Goal: Information Seeking & Learning: Check status

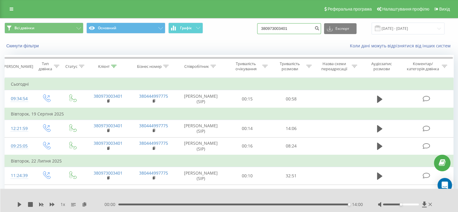
drag, startPoint x: 306, startPoint y: 29, endPoint x: 251, endPoint y: 29, distance: 55.2
click at [251, 29] on div "Всі дзвінки Основний Графік 380973003401 Експорт .csv .xls .xlsx 22.05.2025 - 2…" at bounding box center [229, 29] width 449 height 12
paste input "63040504"
type input "380630405041"
click at [320, 29] on icon "submit" at bounding box center [317, 28] width 5 height 4
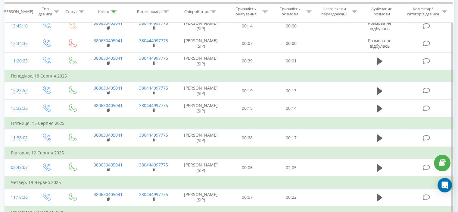
scroll to position [121, 0]
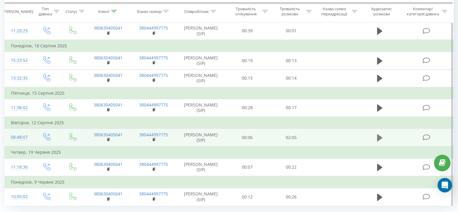
click at [380, 141] on icon at bounding box center [379, 137] width 5 height 7
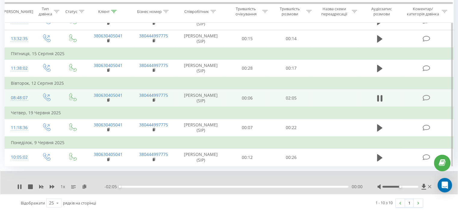
scroll to position [172, 0]
click at [127, 187] on div "00:04" at bounding box center [234, 187] width 229 height 2
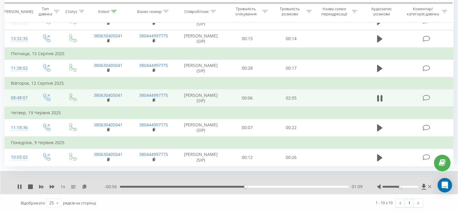
click at [250, 187] on div "01:09" at bounding box center [234, 187] width 229 height 2
click at [253, 186] on div "01:11" at bounding box center [234, 187] width 229 height 2
click at [257, 186] on div "01:13" at bounding box center [234, 187] width 229 height 2
click at [261, 186] on div "01:17" at bounding box center [234, 187] width 229 height 2
click at [265, 186] on div "01:18" at bounding box center [234, 187] width 229 height 2
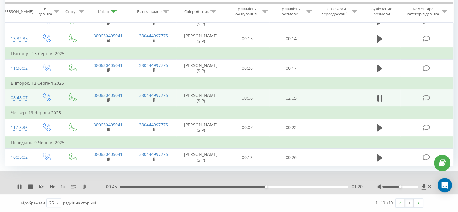
click at [269, 187] on div "01:20" at bounding box center [234, 187] width 229 height 2
click at [313, 186] on div "01:45" at bounding box center [234, 187] width 229 height 2
click at [318, 186] on div "01:49" at bounding box center [234, 187] width 229 height 2
click at [324, 186] on div "01:49" at bounding box center [234, 187] width 229 height 2
click at [332, 185] on div "- 00:13 01:52 01:52" at bounding box center [234, 187] width 258 height 6
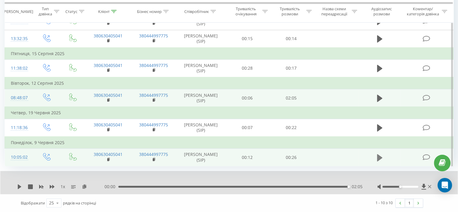
click at [379, 155] on icon at bounding box center [379, 157] width 5 height 7
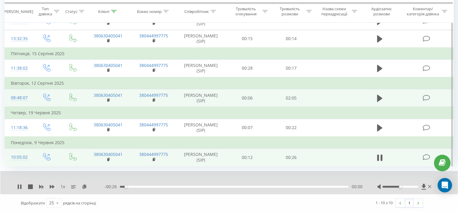
click at [131, 187] on div "- 00:26 00:00 00:00" at bounding box center [234, 187] width 258 height 6
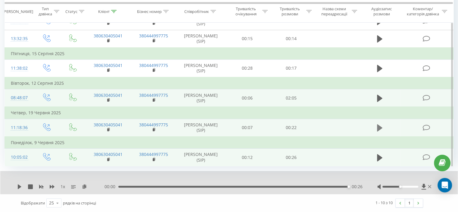
click at [378, 124] on icon at bounding box center [379, 128] width 5 height 8
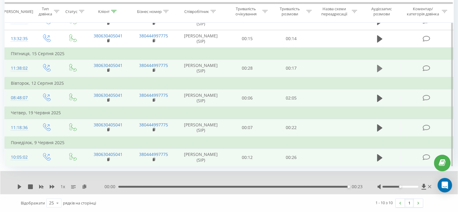
click at [378, 65] on icon at bounding box center [379, 68] width 5 height 7
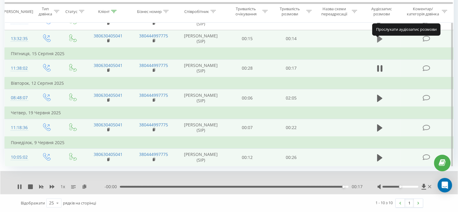
click at [379, 35] on icon at bounding box center [379, 38] width 5 height 7
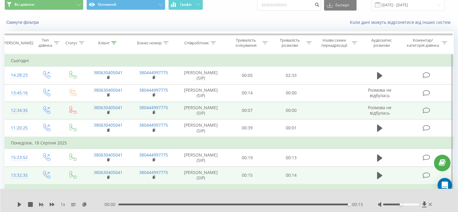
scroll to position [0, 0]
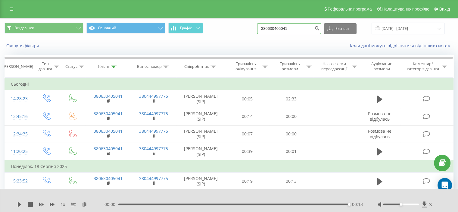
drag, startPoint x: 299, startPoint y: 27, endPoint x: 238, endPoint y: 26, distance: 61.5
click at [238, 26] on div "Всі дзвінки Основний Графік 380630405041 Експорт .csv .xls .xlsx 22.05.2025 - 2…" at bounding box center [229, 29] width 449 height 12
paste input "504844288"
type input "380504844288"
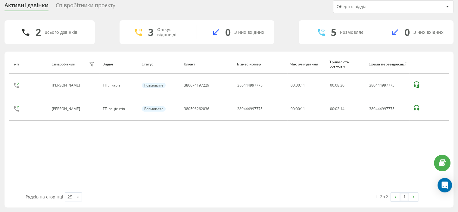
scroll to position [22, 0]
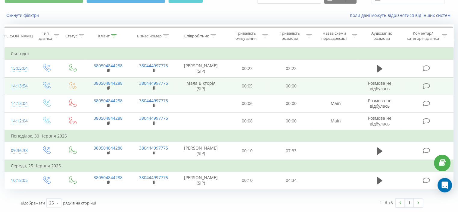
scroll to position [34, 0]
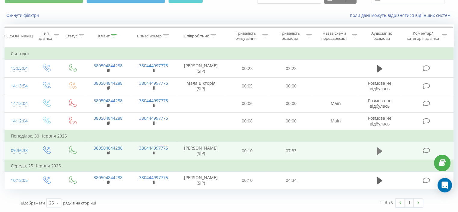
click at [379, 151] on icon at bounding box center [379, 150] width 5 height 7
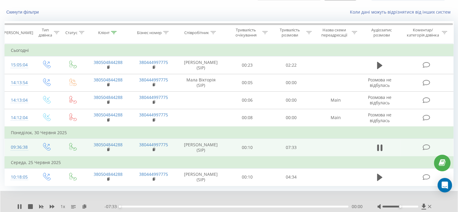
scroll to position [57, 0]
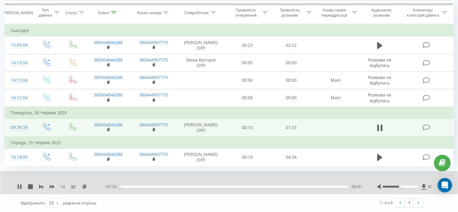
click at [133, 187] on div "00:01" at bounding box center [234, 187] width 229 height 2
click at [409, 187] on div at bounding box center [401, 187] width 36 height 2
click at [412, 187] on div at bounding box center [401, 187] width 36 height 2
click at [418, 186] on div at bounding box center [401, 187] width 36 height 2
click at [146, 187] on div "00:51" at bounding box center [234, 187] width 229 height 2
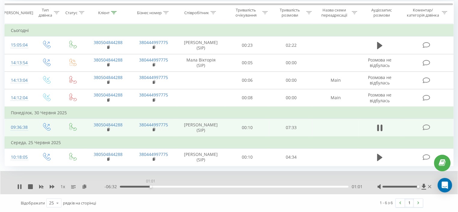
click at [151, 187] on div "01:01" at bounding box center [234, 187] width 229 height 2
click at [160, 185] on div "- 06:30 01:02 01:02" at bounding box center [234, 187] width 258 height 6
click at [158, 186] on div "01:03" at bounding box center [234, 187] width 229 height 2
click at [164, 186] on div "01:16" at bounding box center [234, 187] width 229 height 2
click at [174, 187] on div "01:27" at bounding box center [234, 187] width 229 height 2
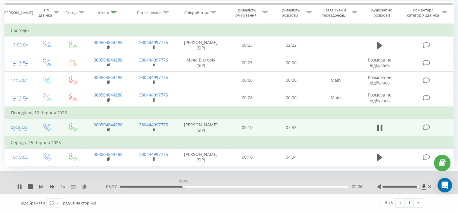
click at [184, 187] on div "02:06" at bounding box center [234, 187] width 229 height 2
click at [191, 186] on div "02:20" at bounding box center [234, 187] width 229 height 2
click at [196, 185] on div "- 05:09 02:23 02:23" at bounding box center [234, 187] width 258 height 6
click at [196, 187] on div "02:24" at bounding box center [234, 187] width 229 height 2
click at [199, 187] on div "02:31" at bounding box center [234, 187] width 229 height 2
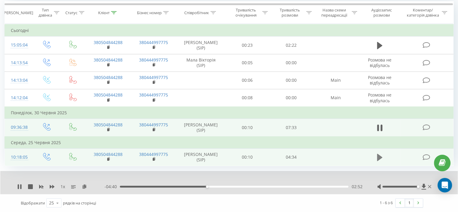
click at [377, 158] on icon at bounding box center [379, 157] width 5 height 7
click at [135, 186] on div "00:18" at bounding box center [234, 187] width 229 height 2
click at [141, 187] on div "00:25" at bounding box center [234, 187] width 229 height 2
click at [149, 188] on div "- 04:07 00:27 00:27" at bounding box center [234, 187] width 258 height 6
click at [149, 187] on div "00:34" at bounding box center [234, 187] width 229 height 2
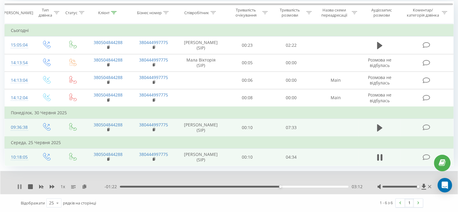
click at [18, 185] on icon at bounding box center [18, 186] width 1 height 5
